Goal: Use online tool/utility: Utilize a website feature to perform a specific function

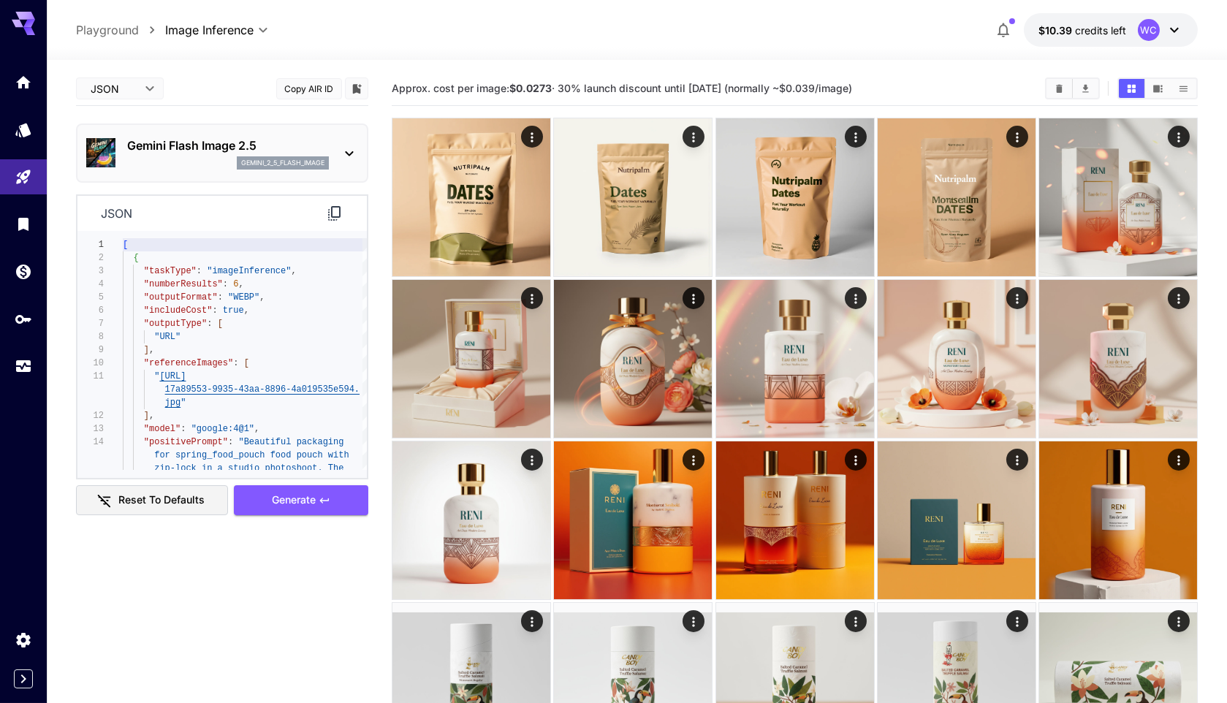
click at [27, 83] on icon "Home" at bounding box center [25, 78] width 15 height 12
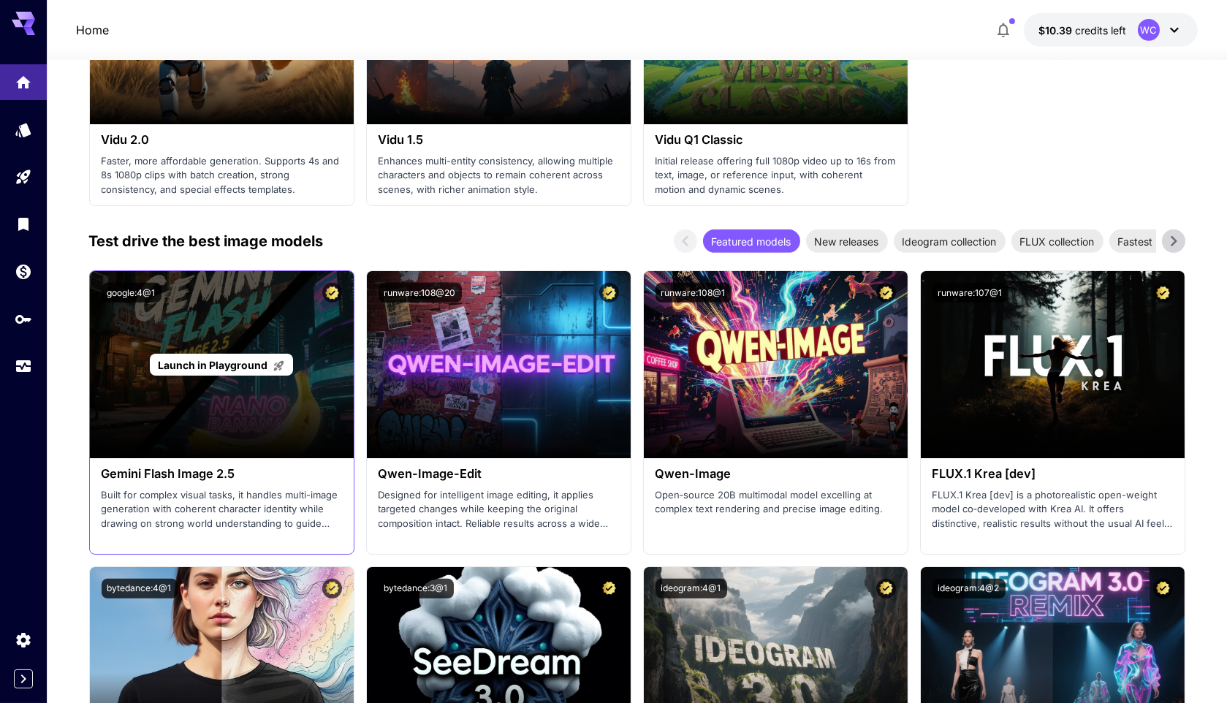
scroll to position [1655, 0]
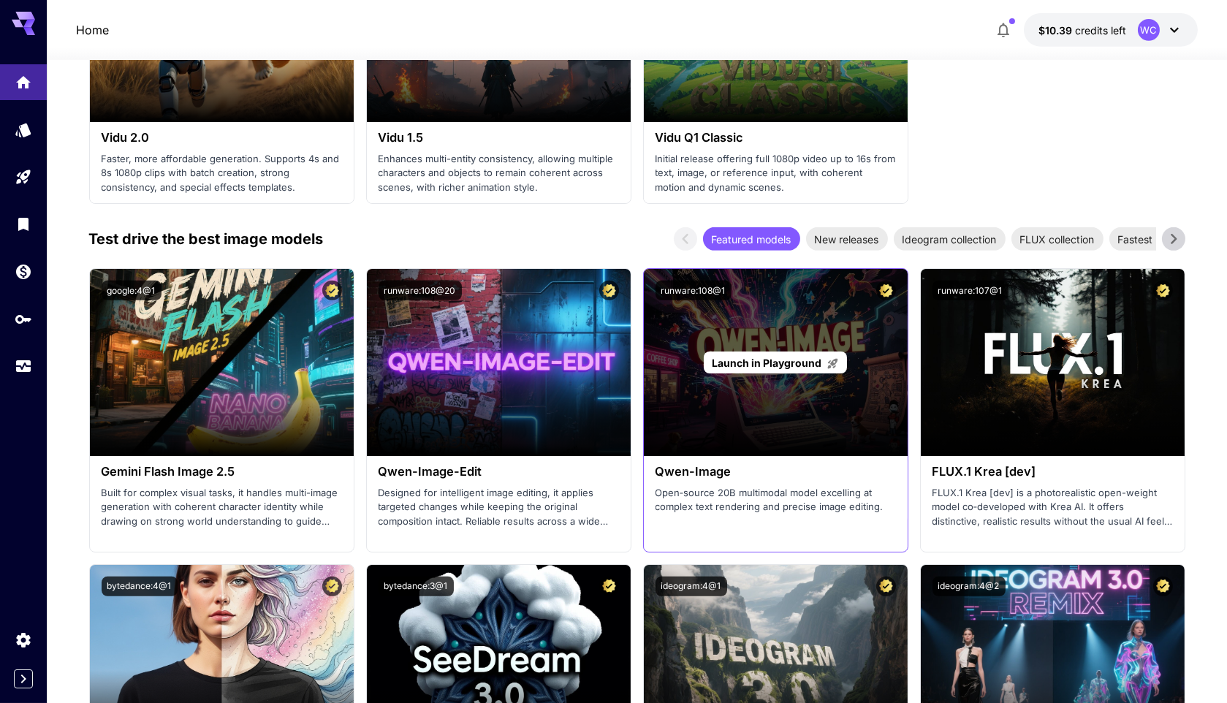
click at [802, 368] on div "Launch in Playground" at bounding box center [775, 363] width 143 height 23
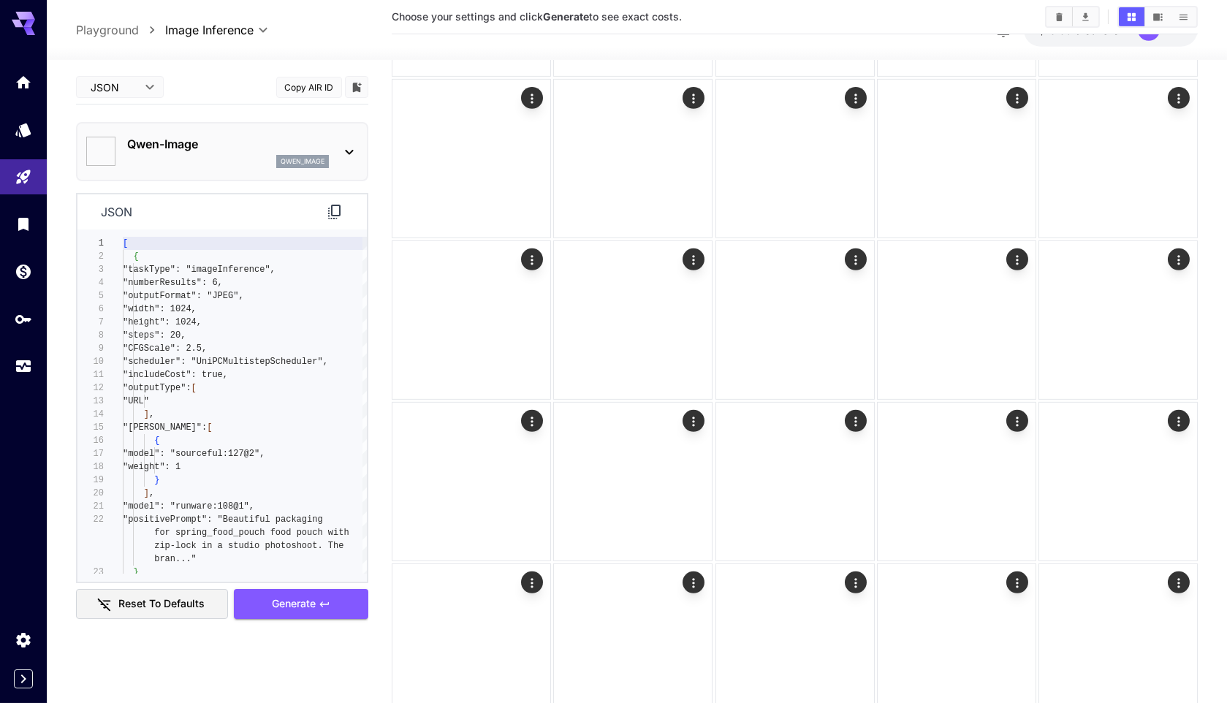
type input "*"
type input "**********"
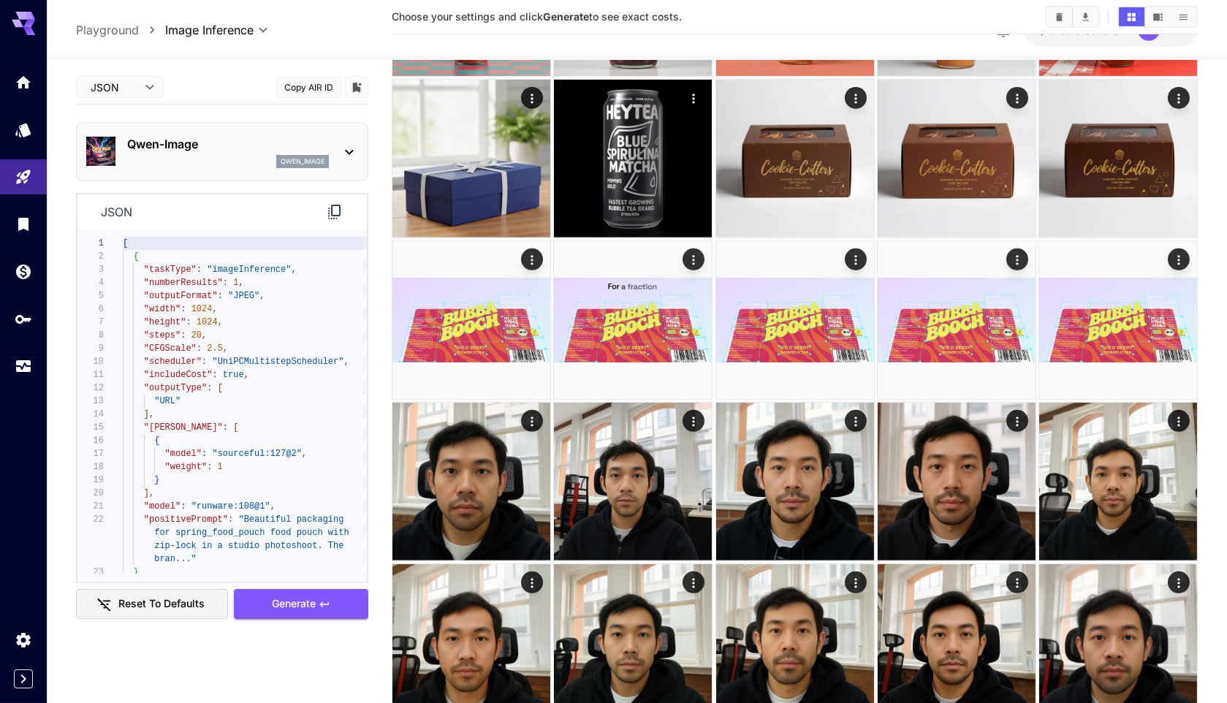
click at [126, 113] on span "Editor" at bounding box center [120, 117] width 64 height 18
type input "****"
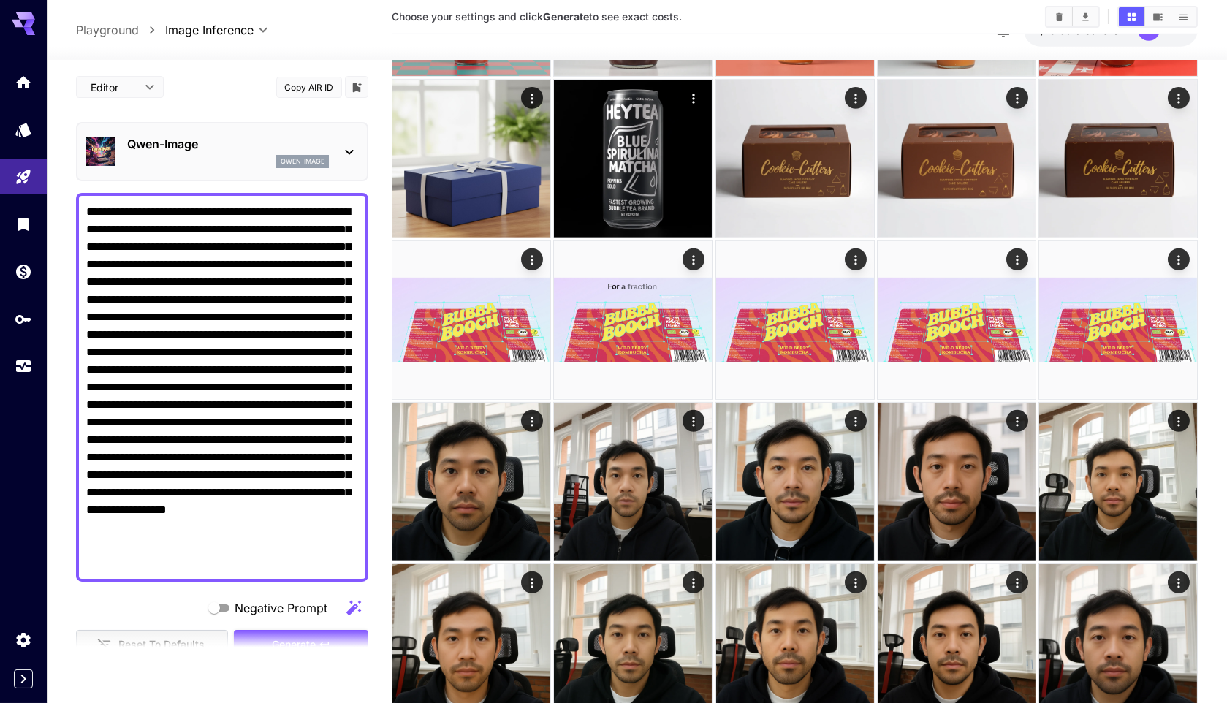
click at [205, 248] on textarea "Negative Prompt" at bounding box center [222, 387] width 273 height 368
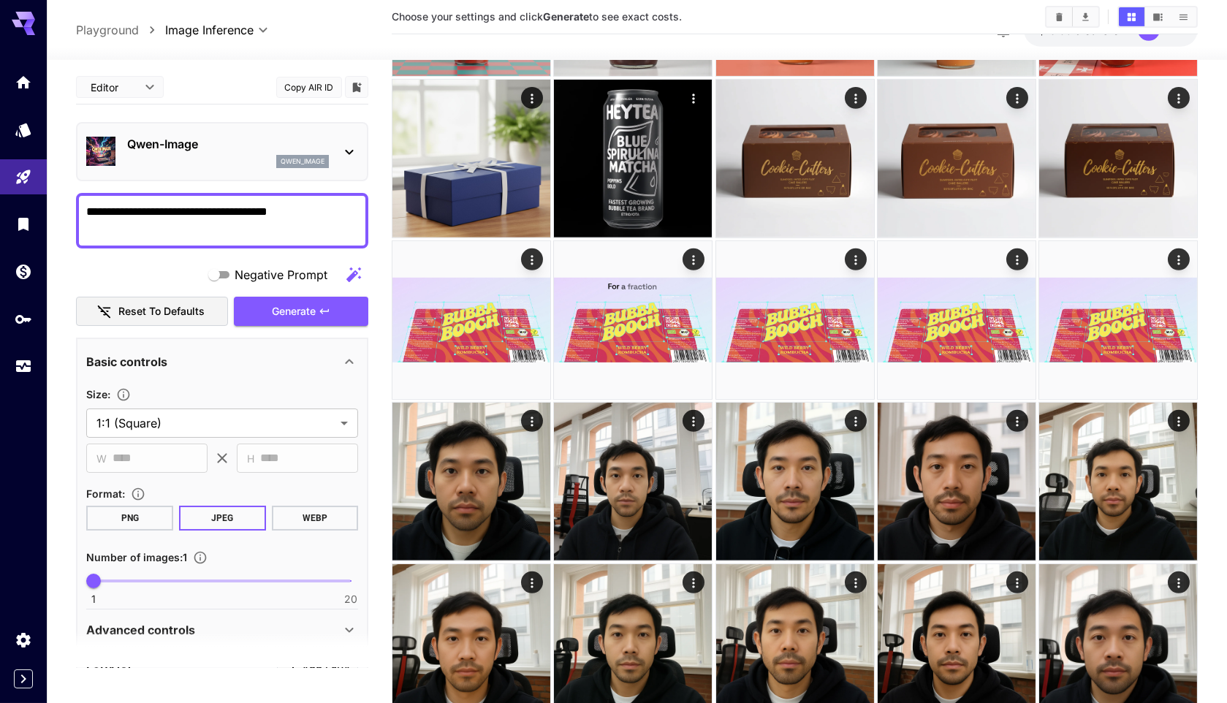
type textarea "**********"
click at [179, 576] on span "1 20 1" at bounding box center [222, 581] width 257 height 22
type input "*"
click at [295, 303] on span "Generate" at bounding box center [294, 312] width 44 height 18
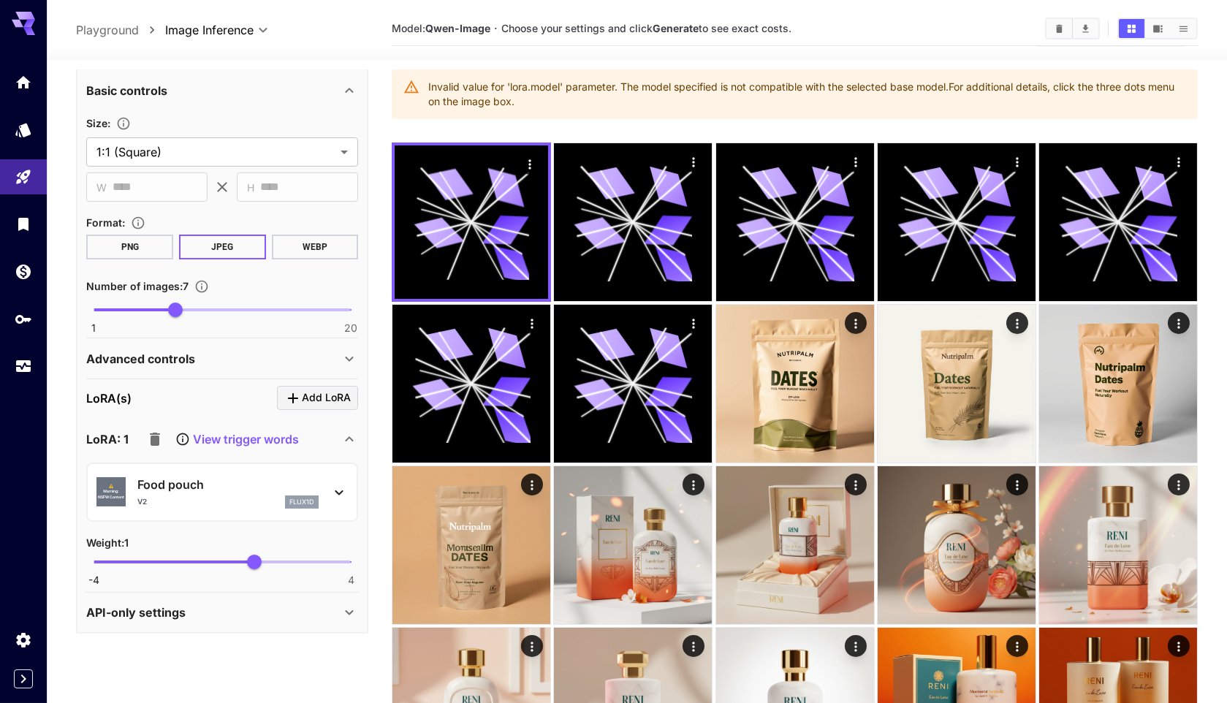
scroll to position [80, 0]
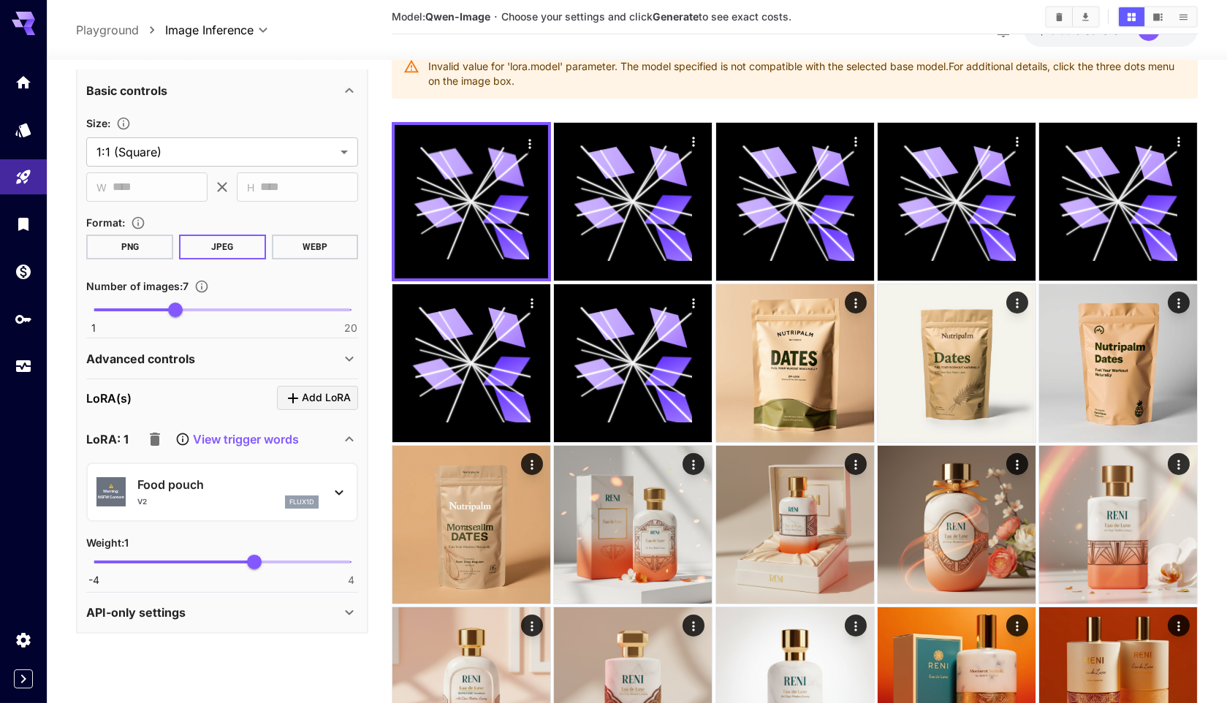
click at [155, 443] on icon "button" at bounding box center [155, 439] width 18 height 18
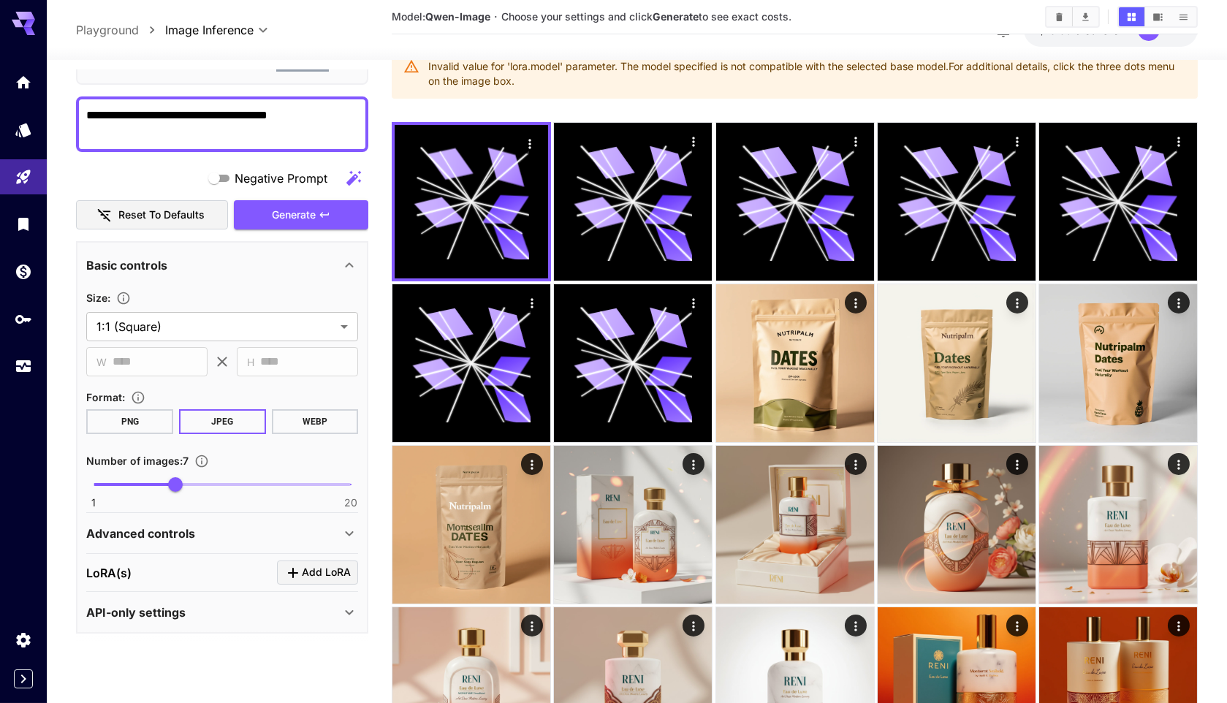
scroll to position [0, 0]
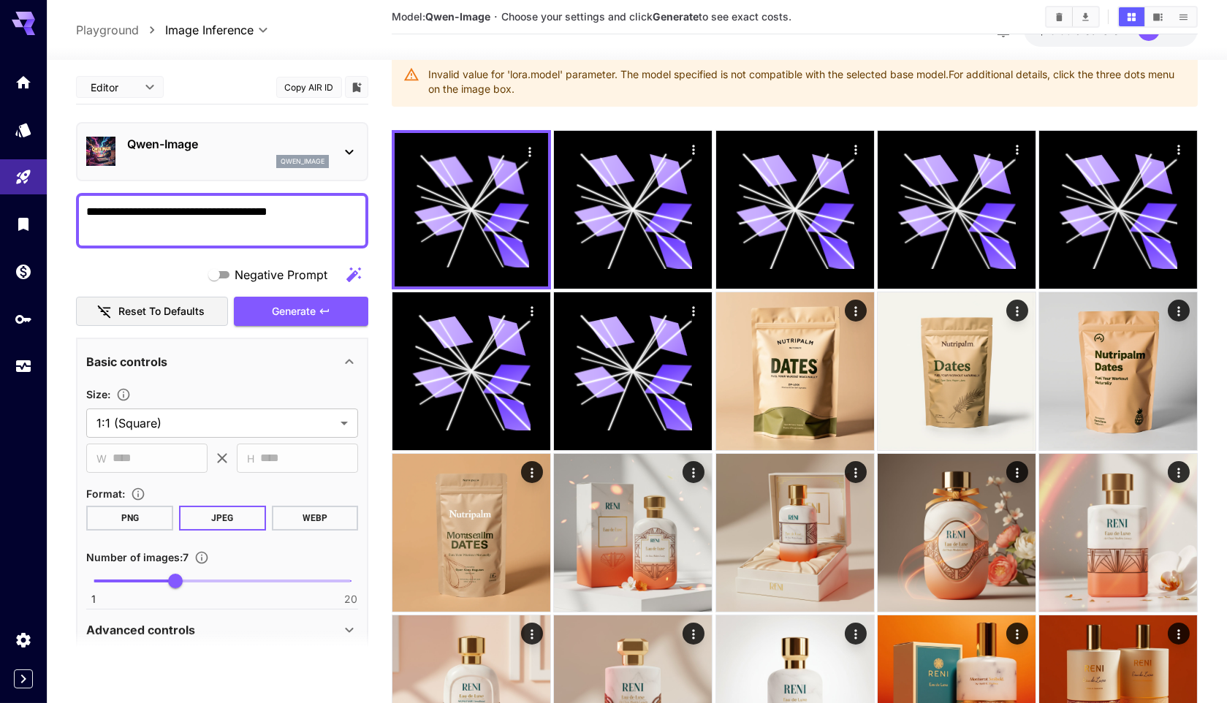
click at [306, 283] on div "Negative Prompt" at bounding box center [222, 274] width 292 height 29
click at [290, 310] on span "Generate" at bounding box center [294, 312] width 44 height 18
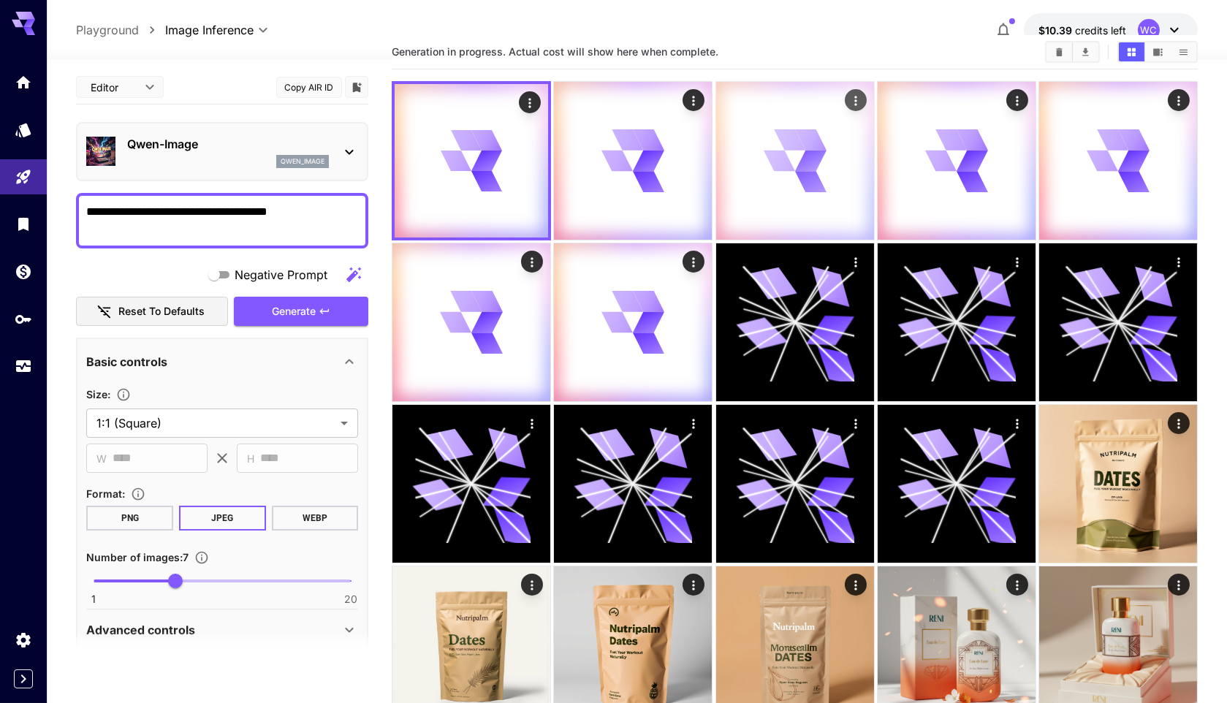
scroll to position [37, 0]
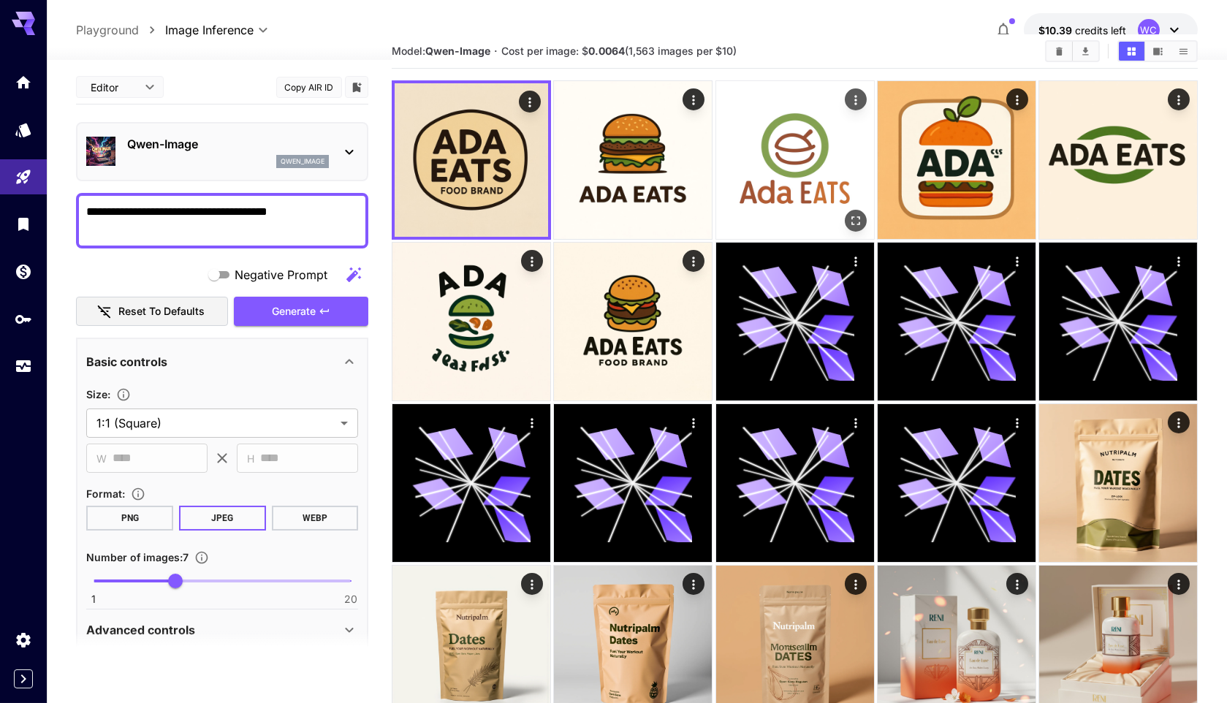
click at [854, 99] on icon "Actions" at bounding box center [855, 100] width 2 height 10
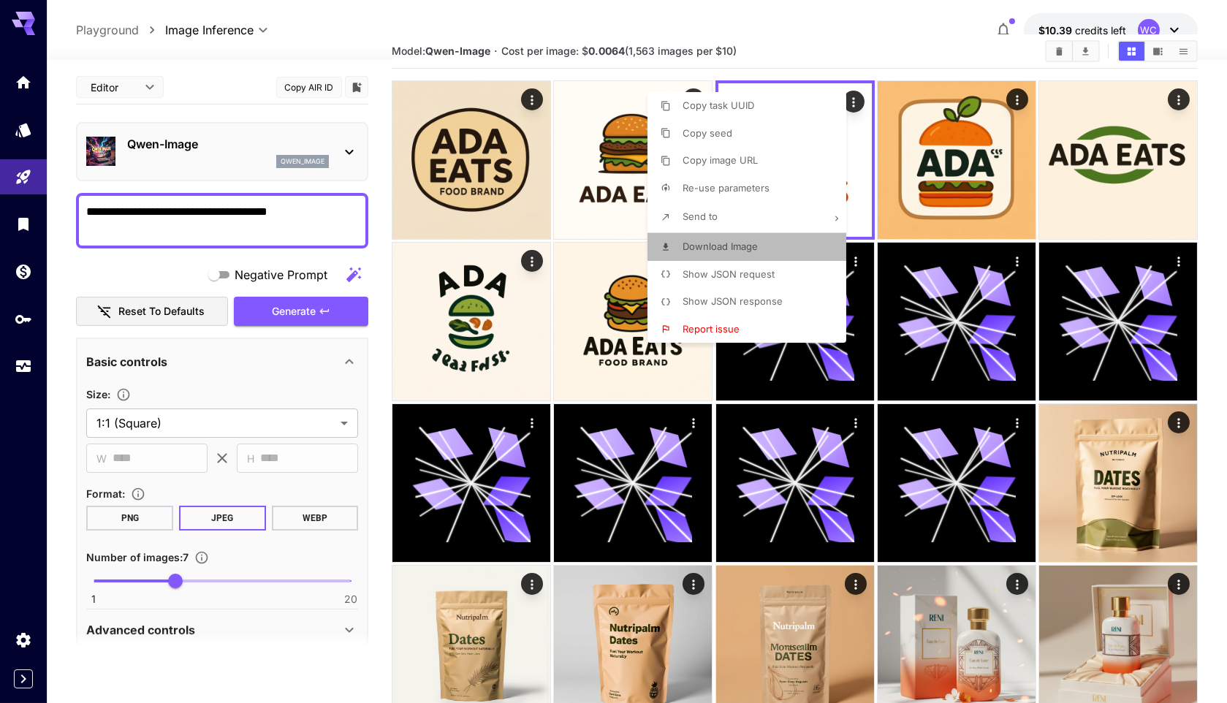
click at [726, 251] on span "Download Image" at bounding box center [720, 246] width 75 height 12
click at [23, 362] on div at bounding box center [613, 351] width 1227 height 703
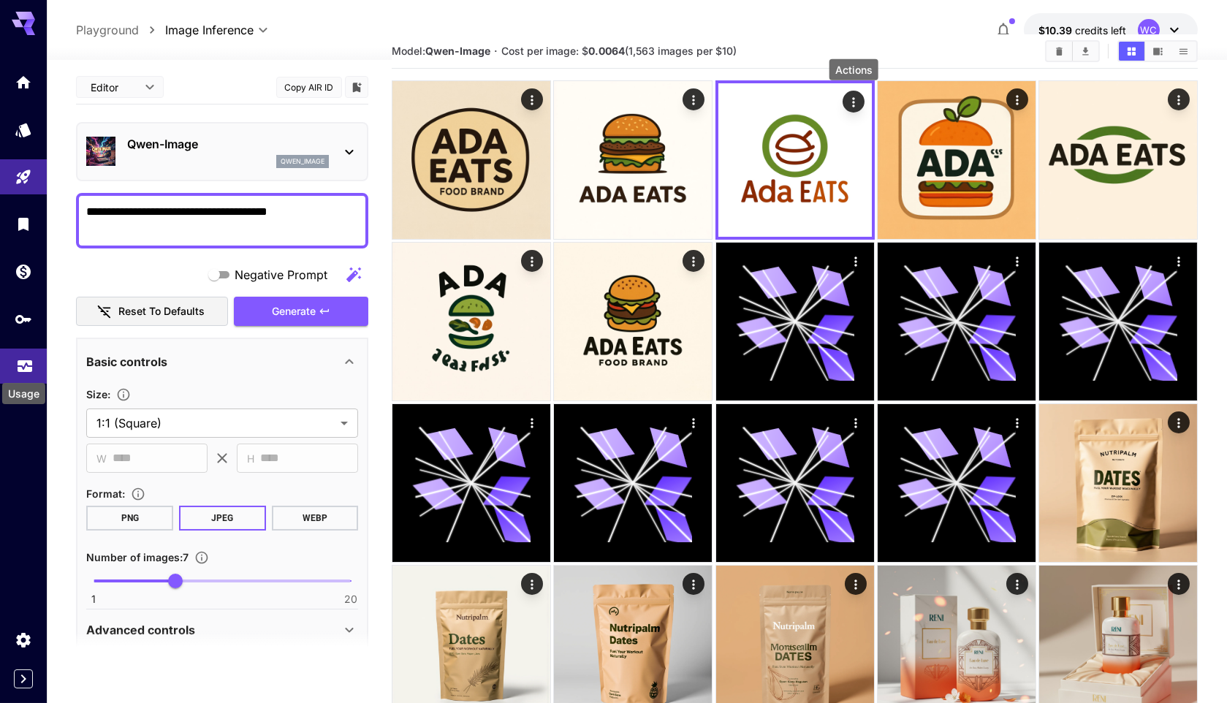
click at [22, 369] on icon "Usage" at bounding box center [25, 362] width 18 height 18
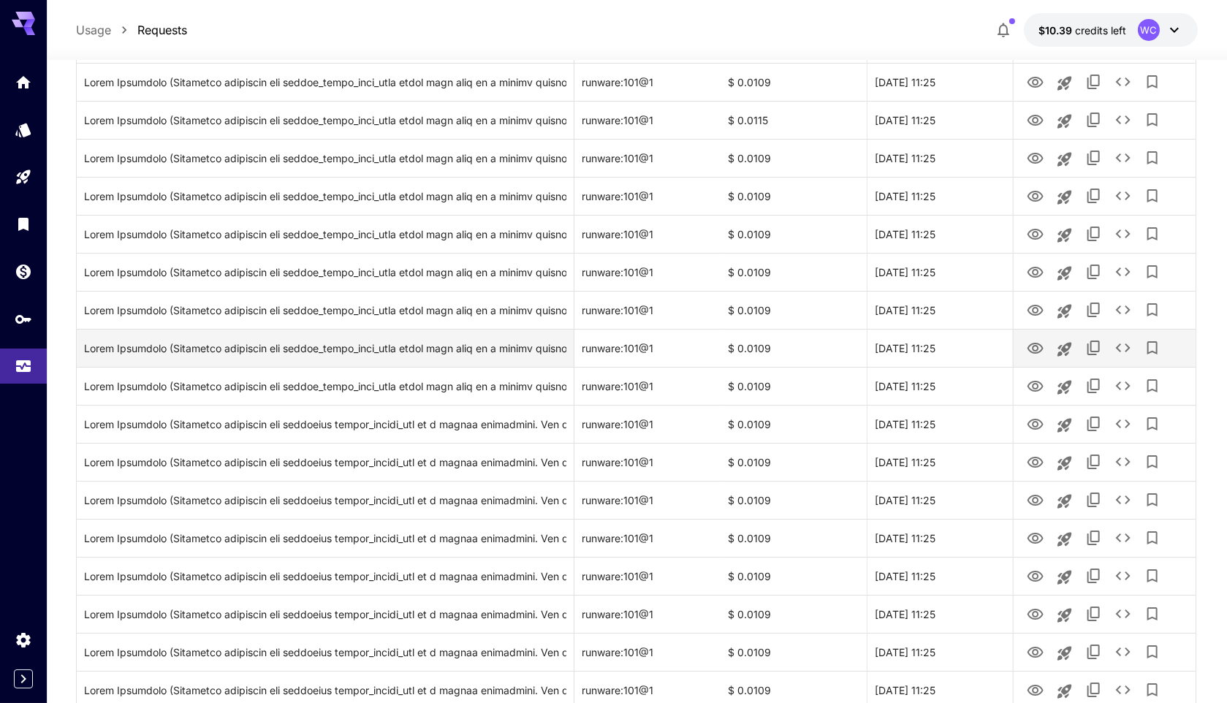
scroll to position [332, 0]
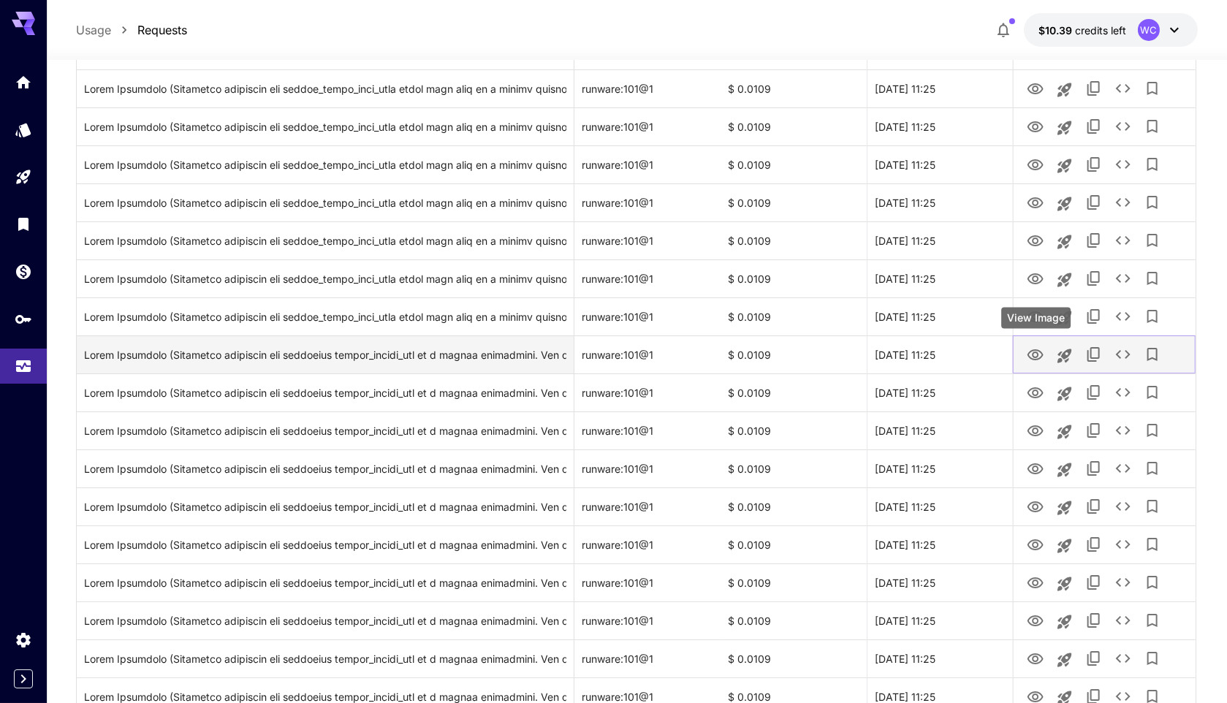
click at [1039, 356] on icon "View Image" at bounding box center [1036, 355] width 18 height 18
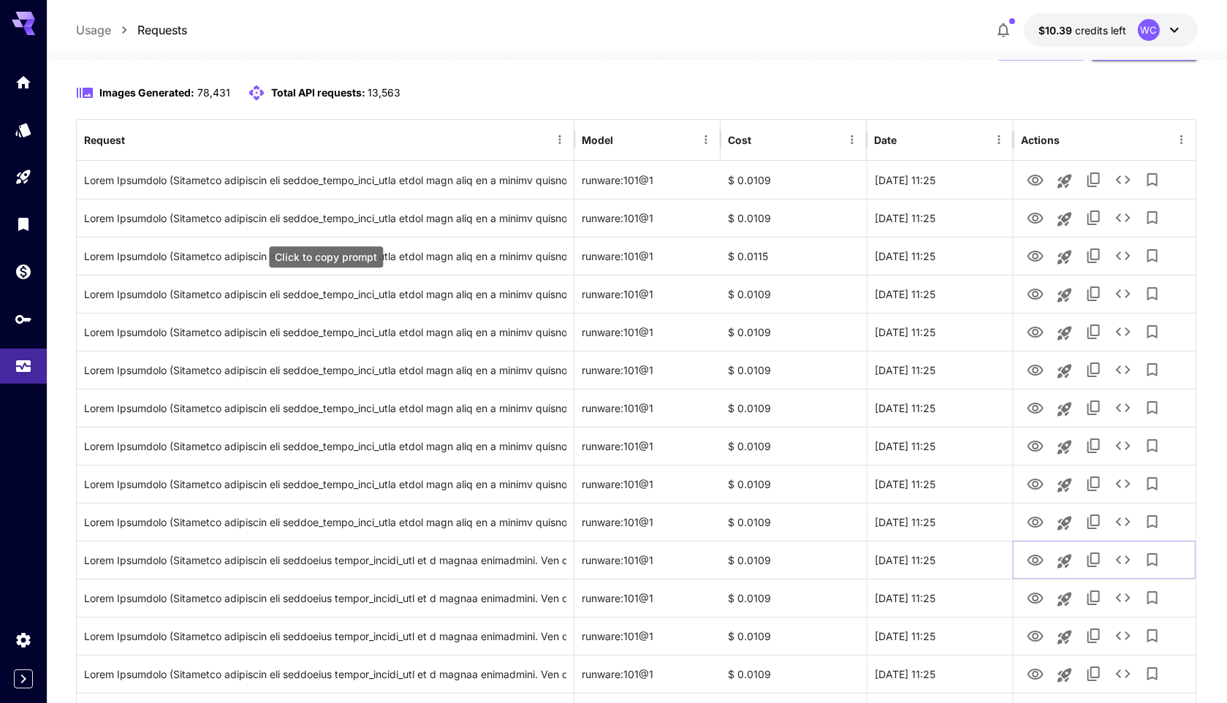
scroll to position [0, 0]
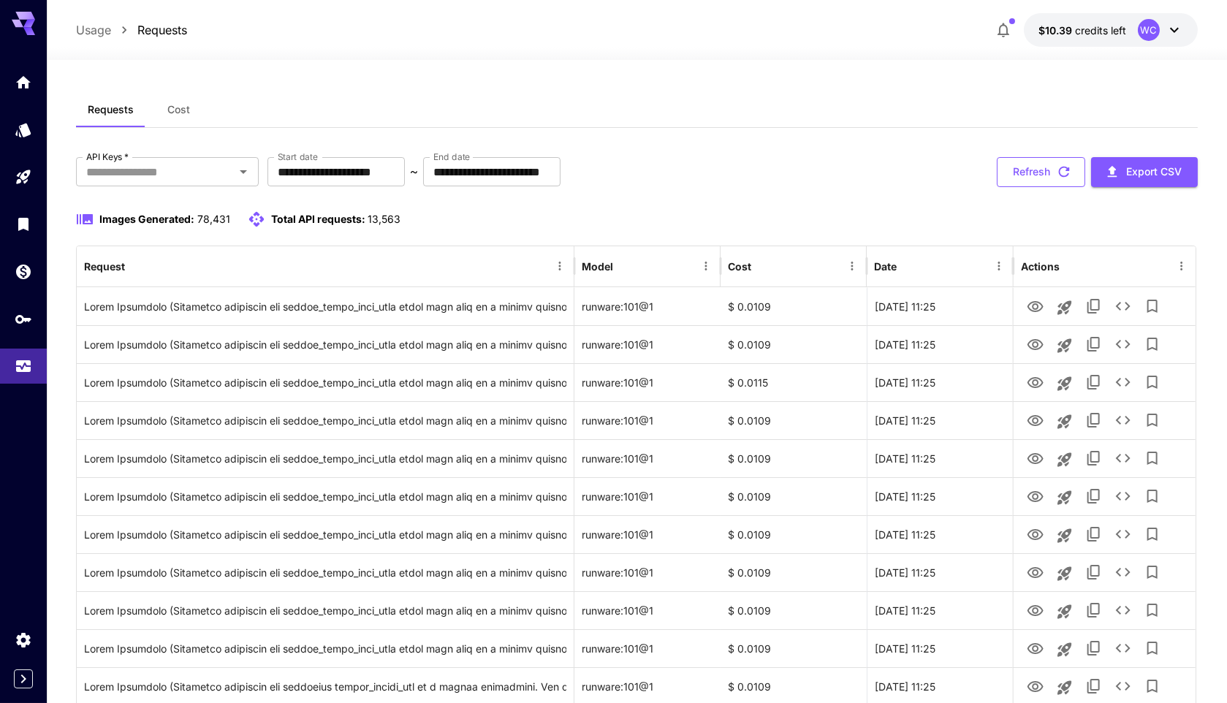
click at [1036, 178] on button "Refresh" at bounding box center [1041, 172] width 88 height 30
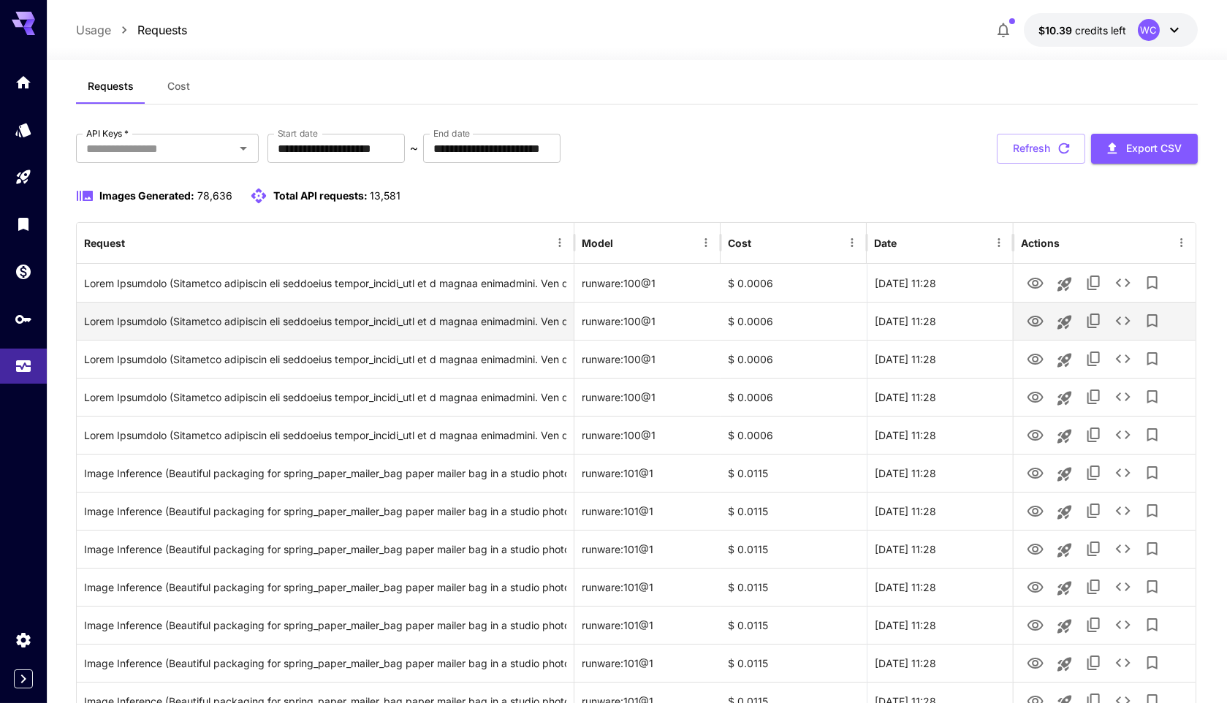
scroll to position [24, 0]
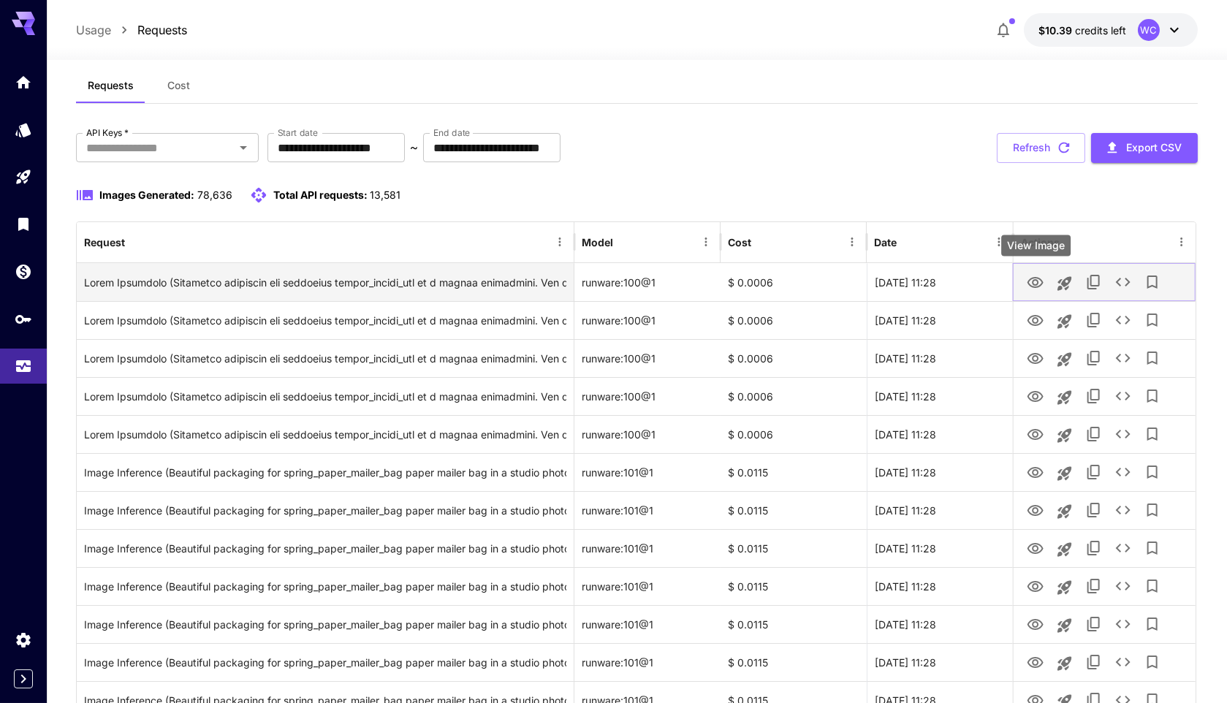
click at [1033, 288] on icon "View Image" at bounding box center [1036, 283] width 18 height 18
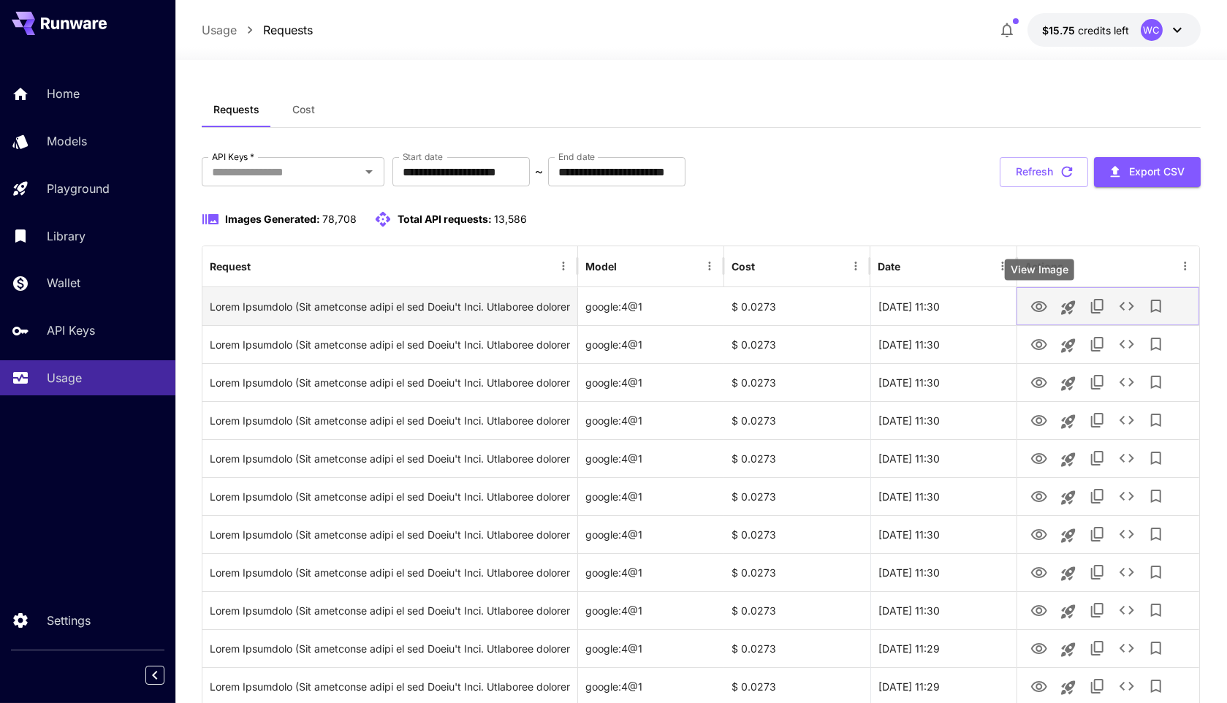
click at [1040, 313] on icon "View Image" at bounding box center [1039, 307] width 18 height 18
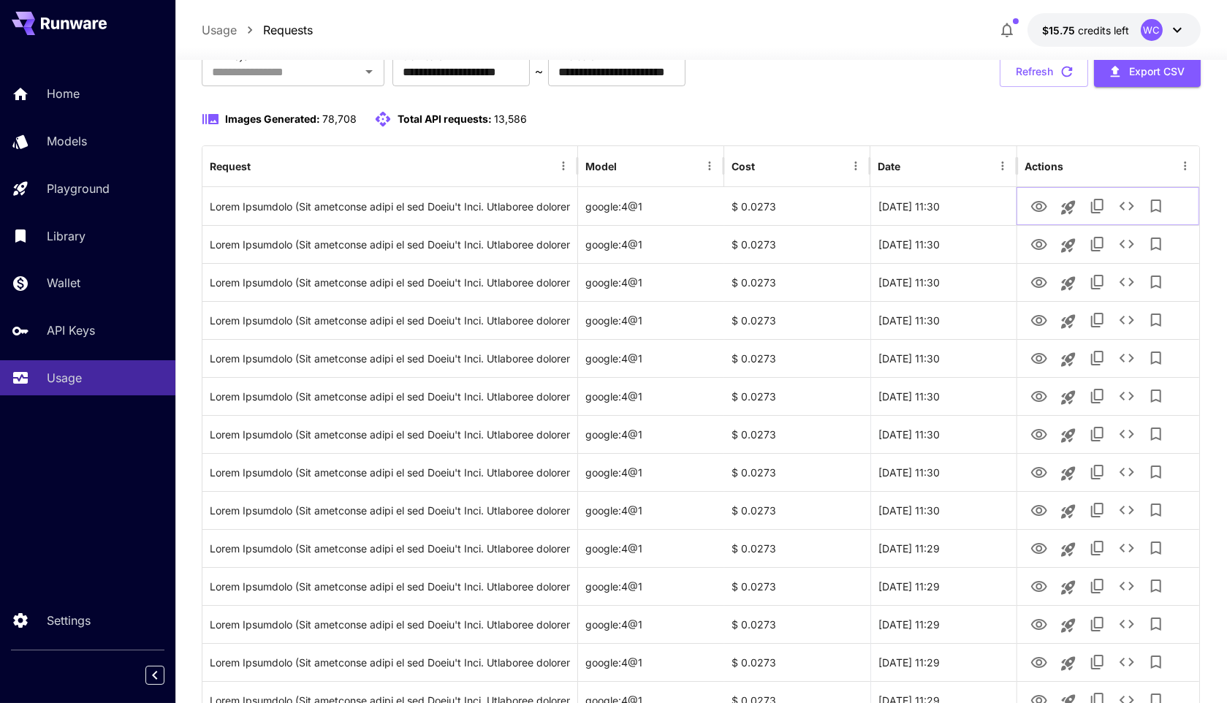
scroll to position [116, 0]
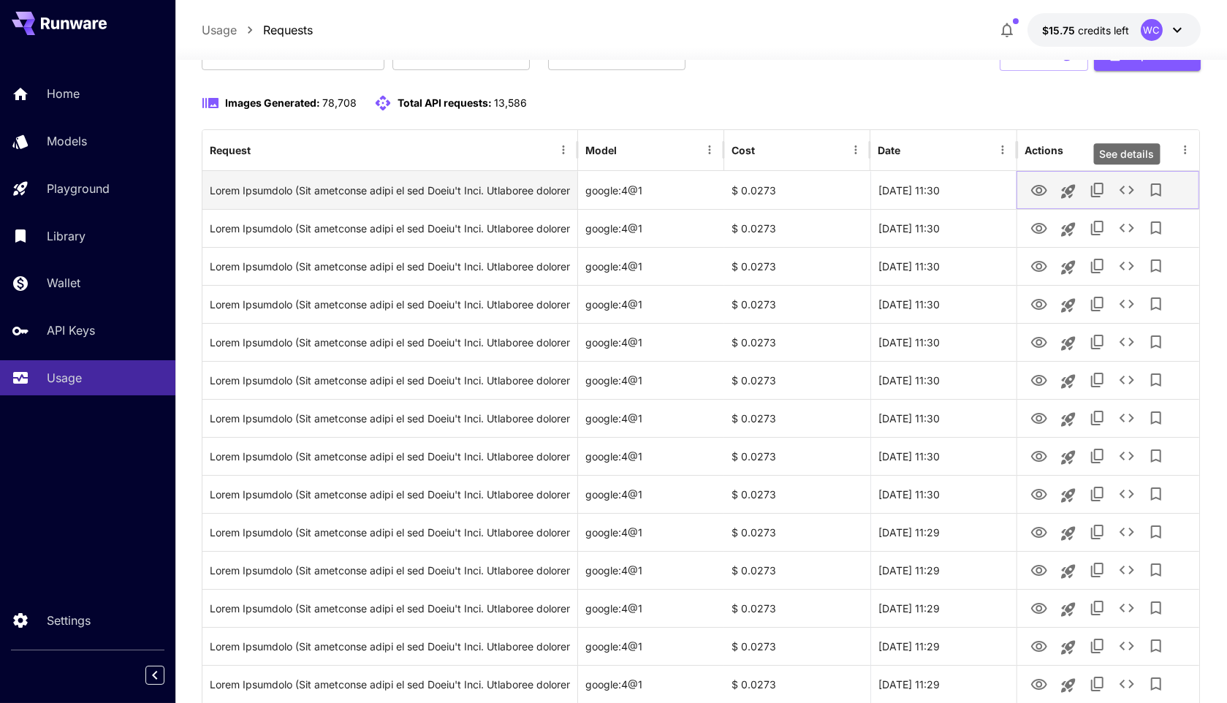
click at [1126, 191] on icon "See details" at bounding box center [1127, 190] width 18 height 18
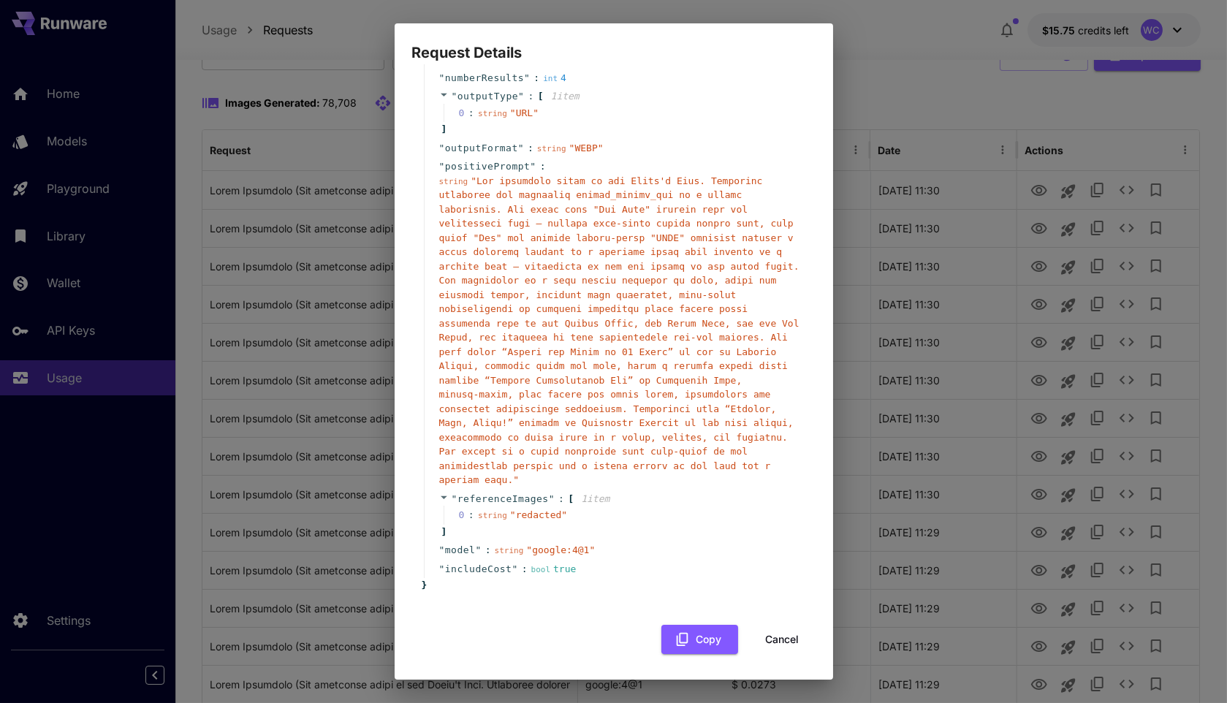
scroll to position [0, 0]
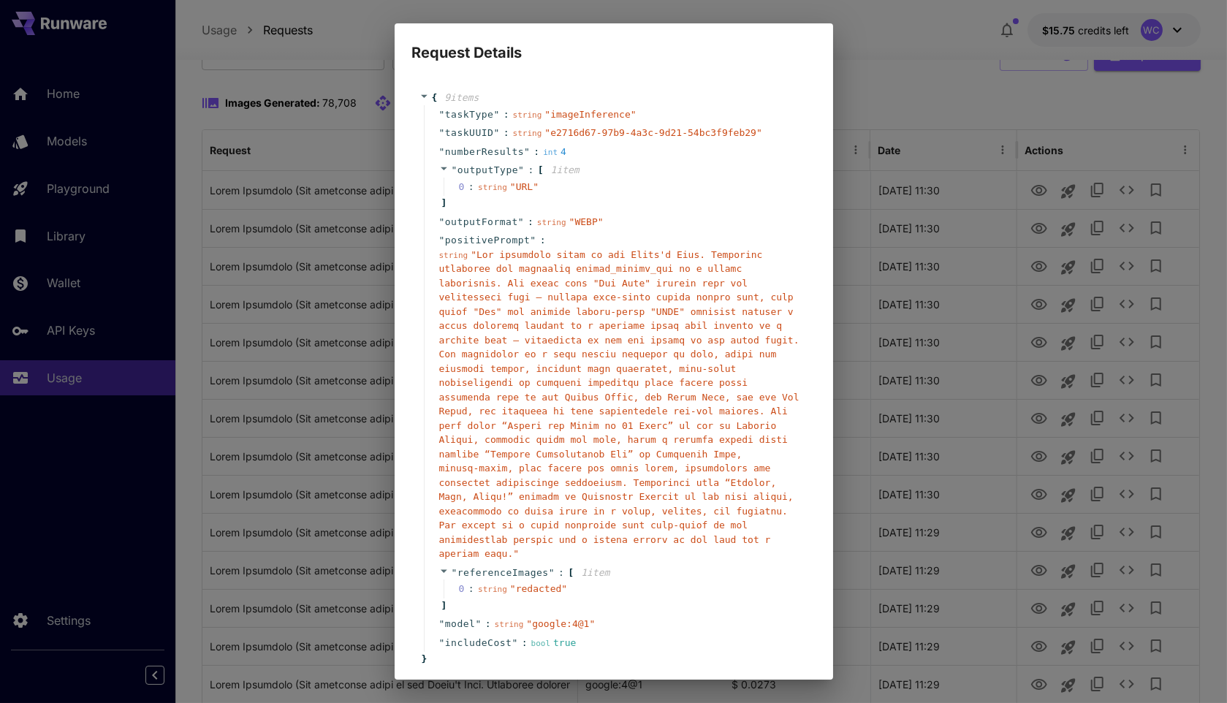
click at [1028, 296] on div "Request Details { 9 item s " taskType " : string " imageInference " " taskUUID …" at bounding box center [613, 351] width 1227 height 703
click at [1066, 188] on div "Request Details { 9 item s " taskType " : string " imageInference " " taskUUID …" at bounding box center [613, 351] width 1227 height 703
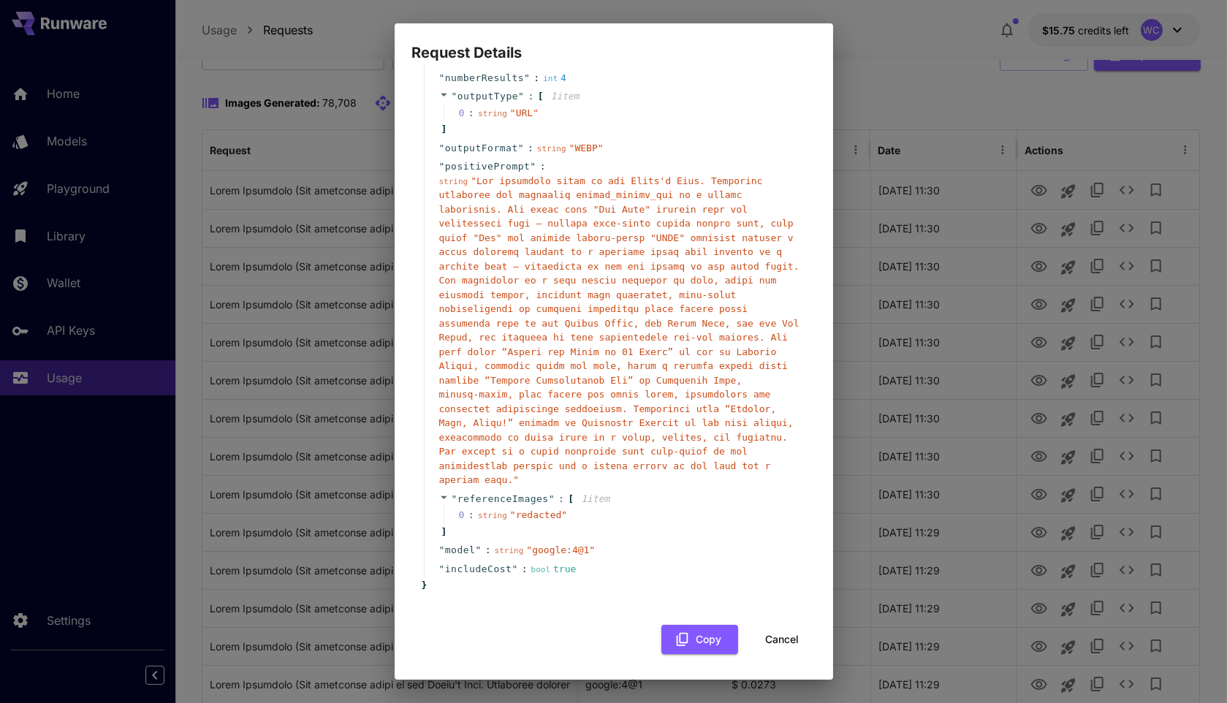
drag, startPoint x: 784, startPoint y: 630, endPoint x: 778, endPoint y: 626, distance: 7.9
click at [784, 630] on button "Cancel" at bounding box center [783, 640] width 66 height 30
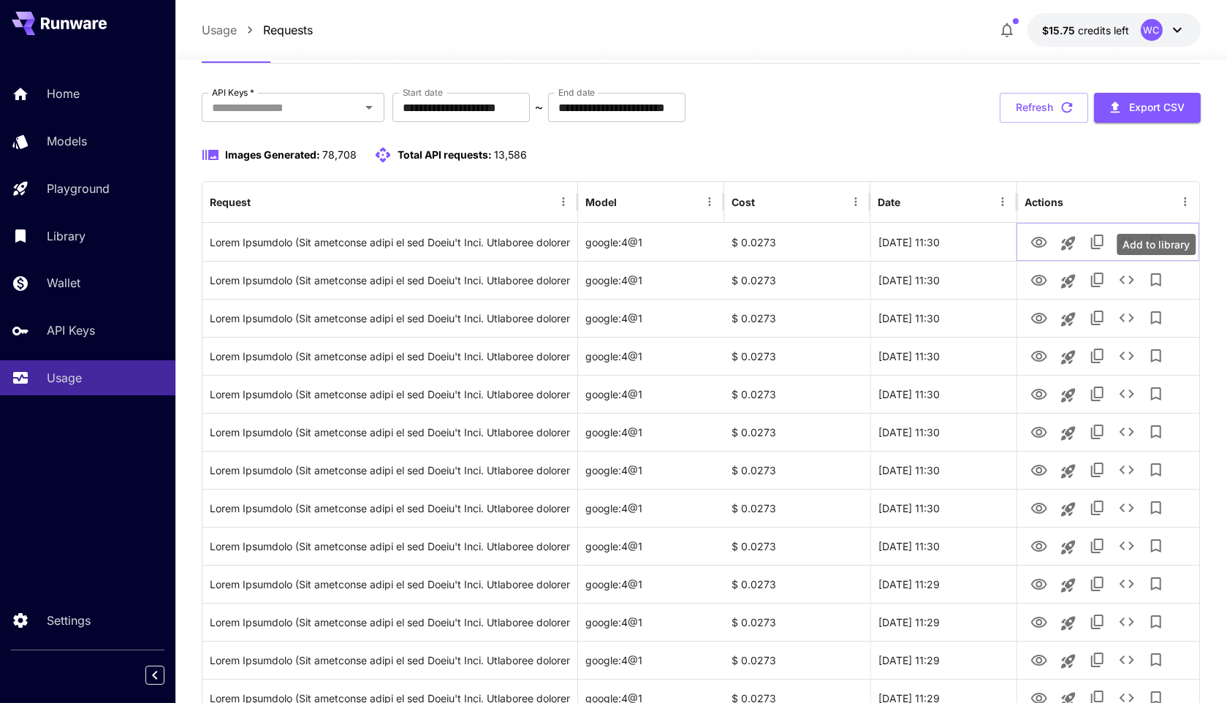
scroll to position [52, 0]
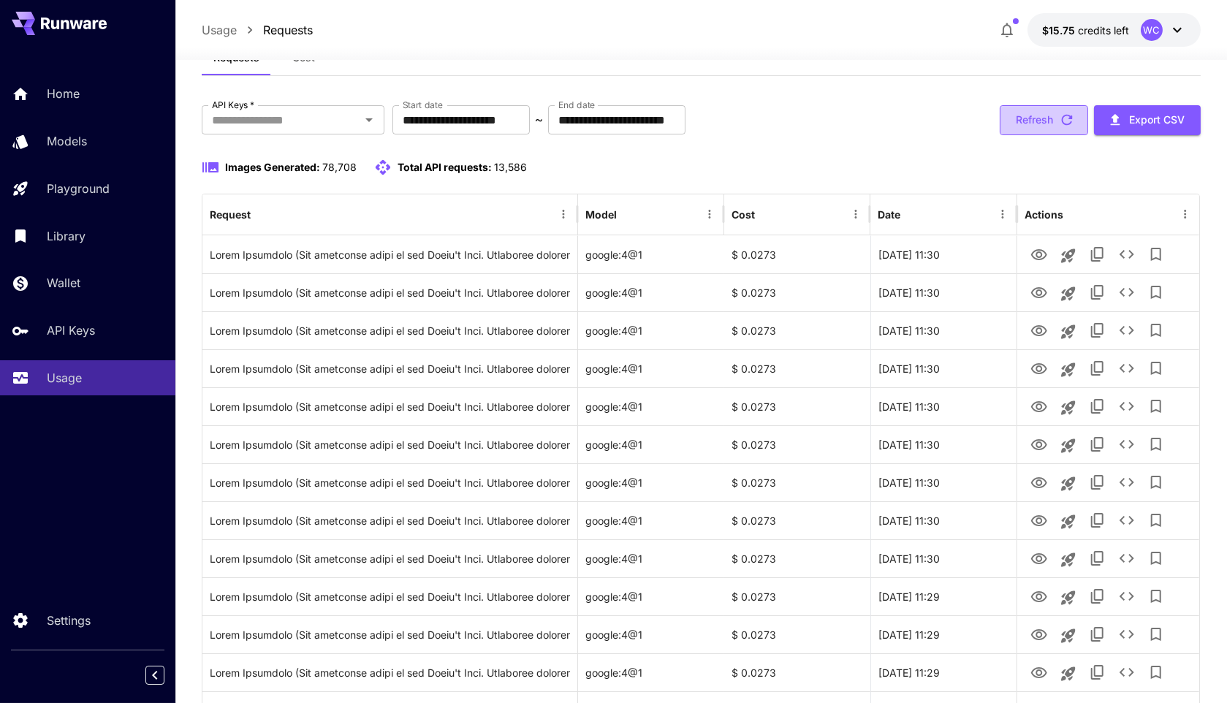
click at [1033, 125] on button "Refresh" at bounding box center [1044, 120] width 88 height 30
